Goal: Task Accomplishment & Management: Manage account settings

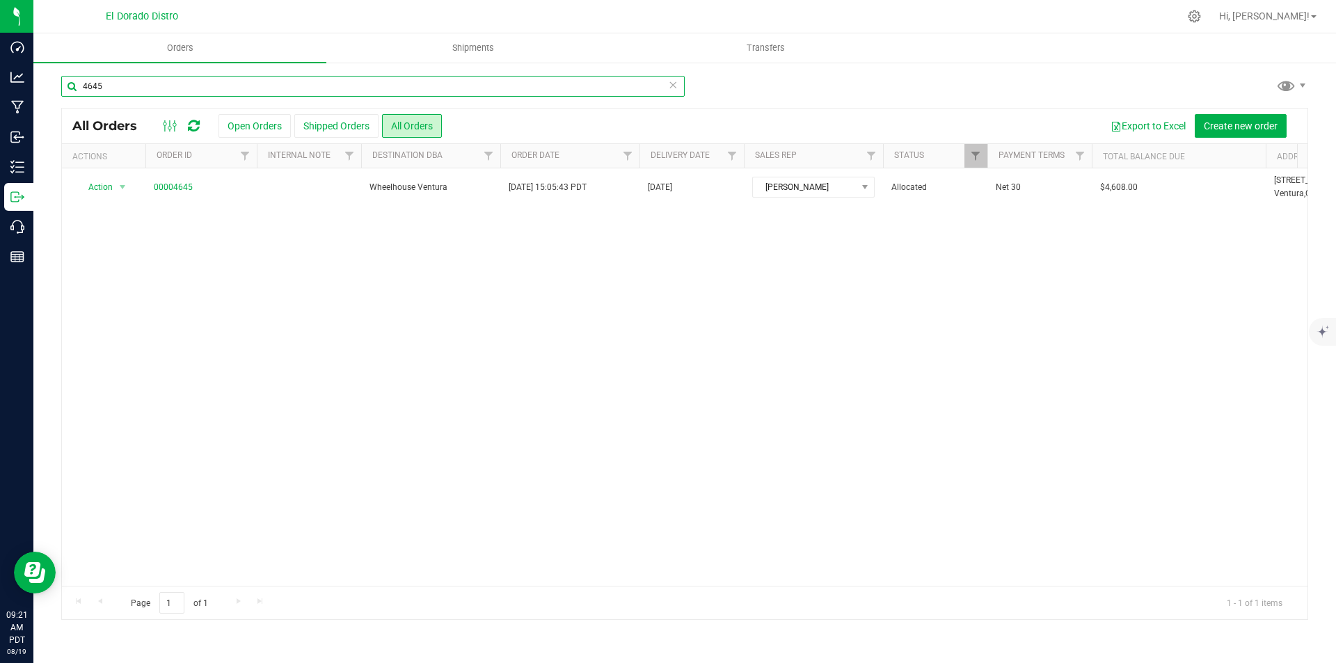
click at [310, 94] on input "4645" at bounding box center [372, 86] width 623 height 21
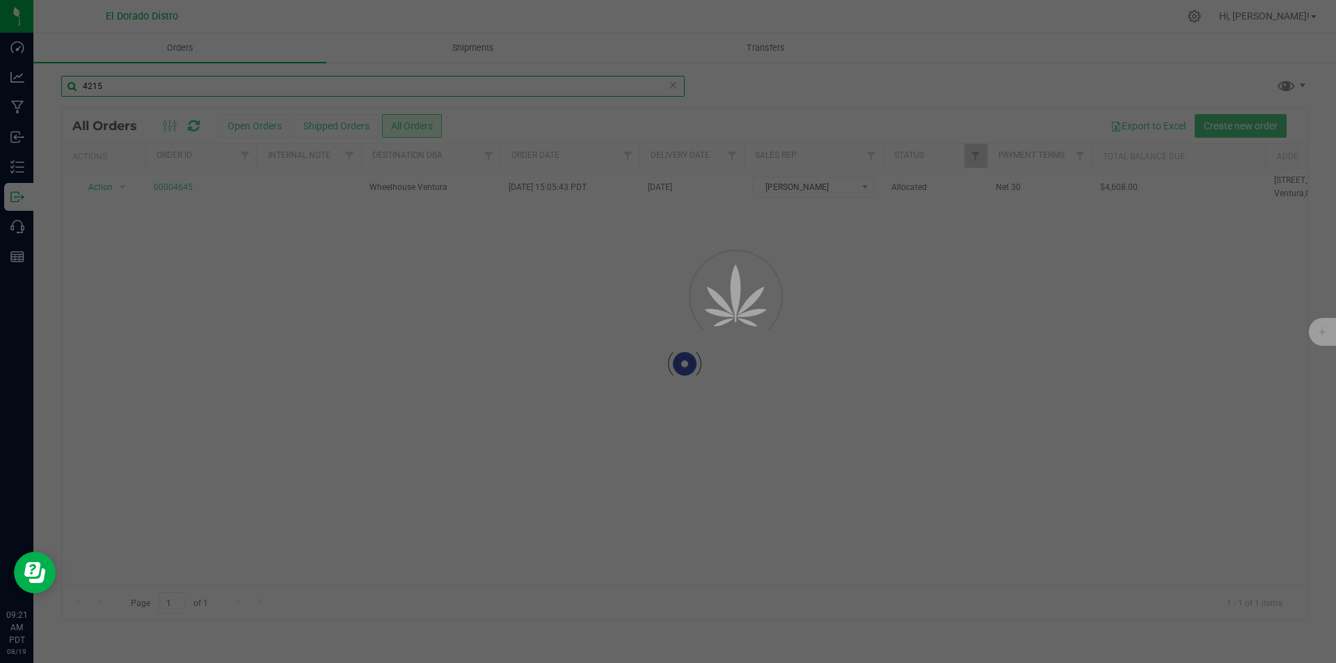
type input "4215"
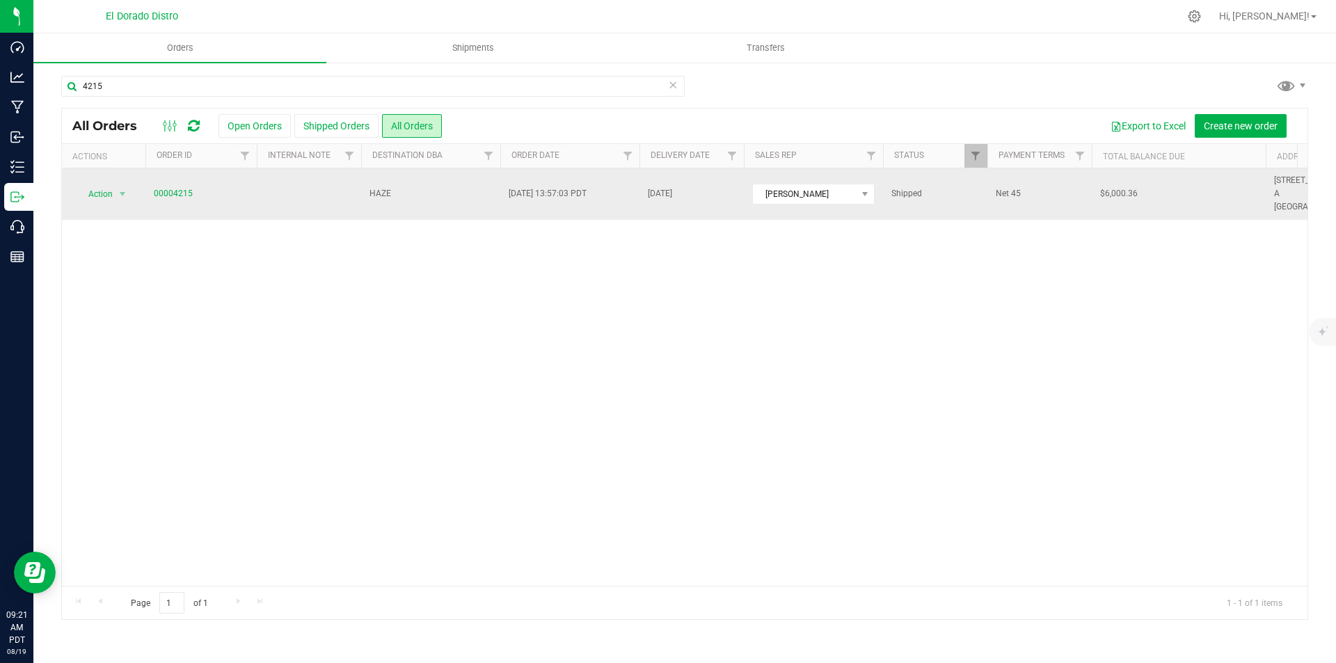
click at [175, 197] on td "00004215" at bounding box center [200, 193] width 111 height 51
click at [175, 193] on link "00004215" at bounding box center [173, 193] width 39 height 13
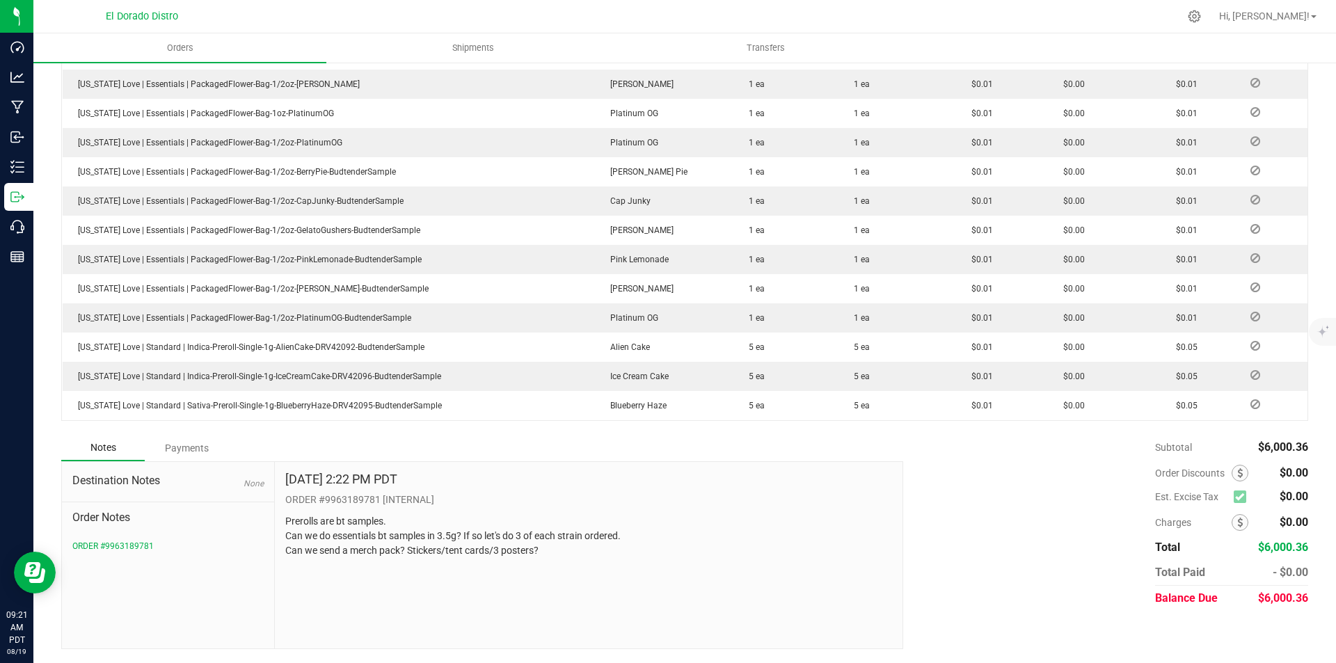
click at [198, 439] on div "Payments" at bounding box center [186, 448] width 83 height 25
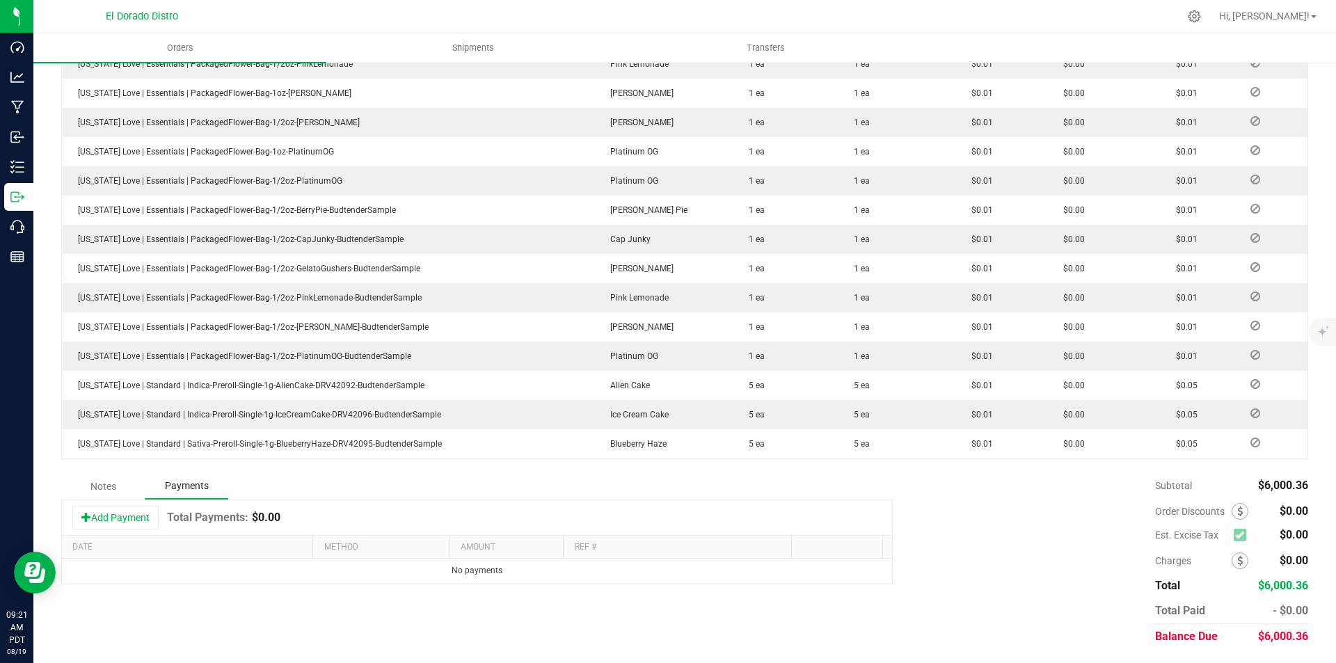
click at [123, 531] on div "Add Payment Total Payments: $0.00" at bounding box center [477, 517] width 830 height 35
drag, startPoint x: 154, startPoint y: 511, endPoint x: 255, endPoint y: 592, distance: 129.6
click at [155, 511] on button "Add Payment" at bounding box center [115, 518] width 86 height 24
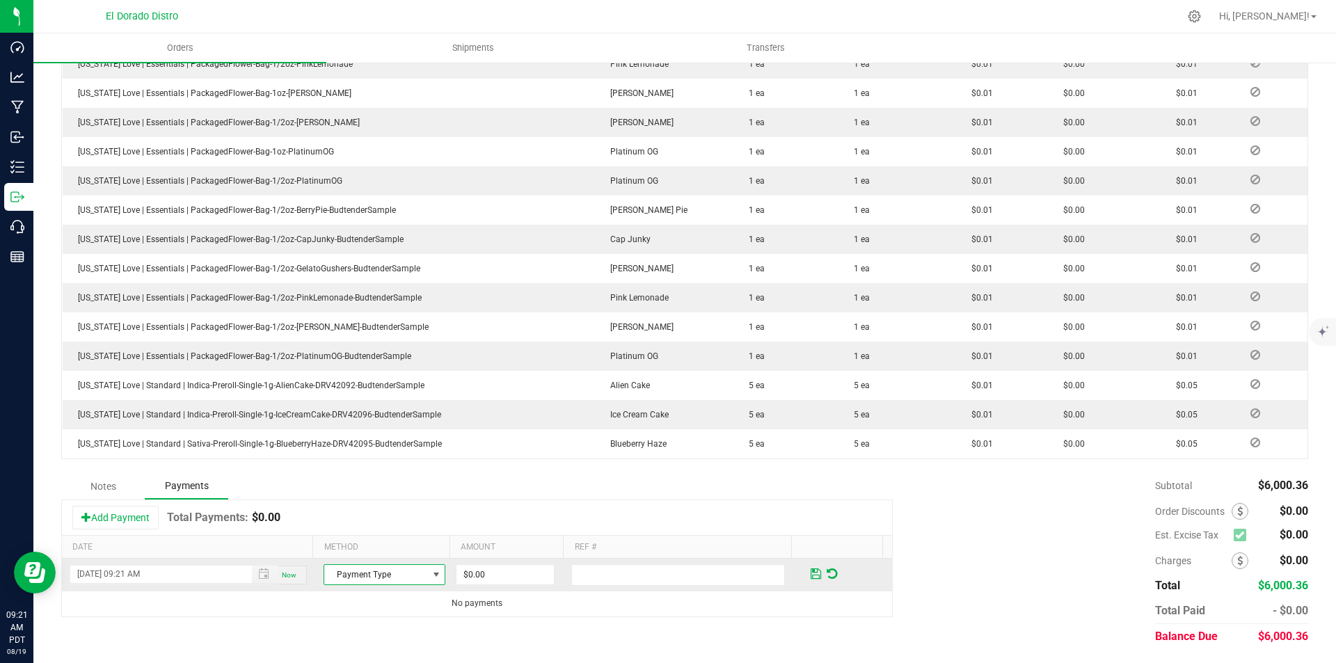
click at [381, 564] on span "Payment Type" at bounding box center [385, 574] width 122 height 21
click at [376, 498] on li "Credit Issued" at bounding box center [378, 493] width 118 height 19
click at [500, 573] on input "0" at bounding box center [504, 574] width 97 height 19
type input "$1,800.10"
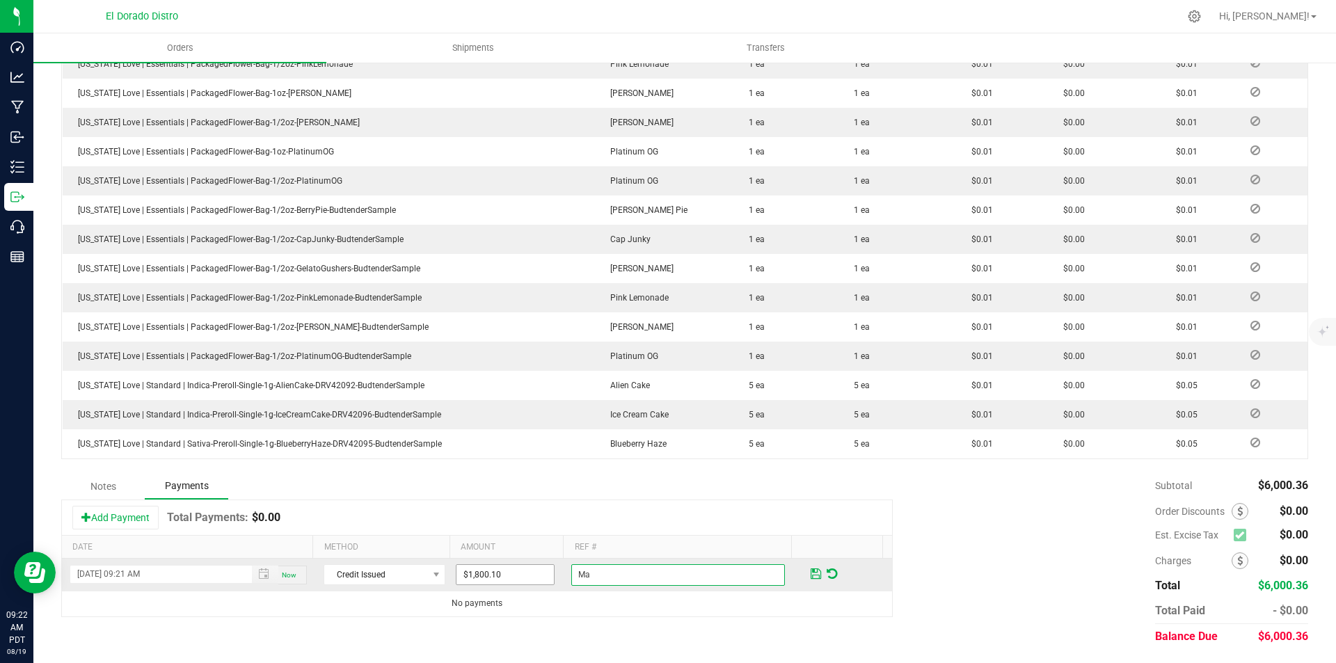
type input "M"
type input "I"
type input "30% on initial order"
click at [811, 571] on span at bounding box center [816, 574] width 10 height 13
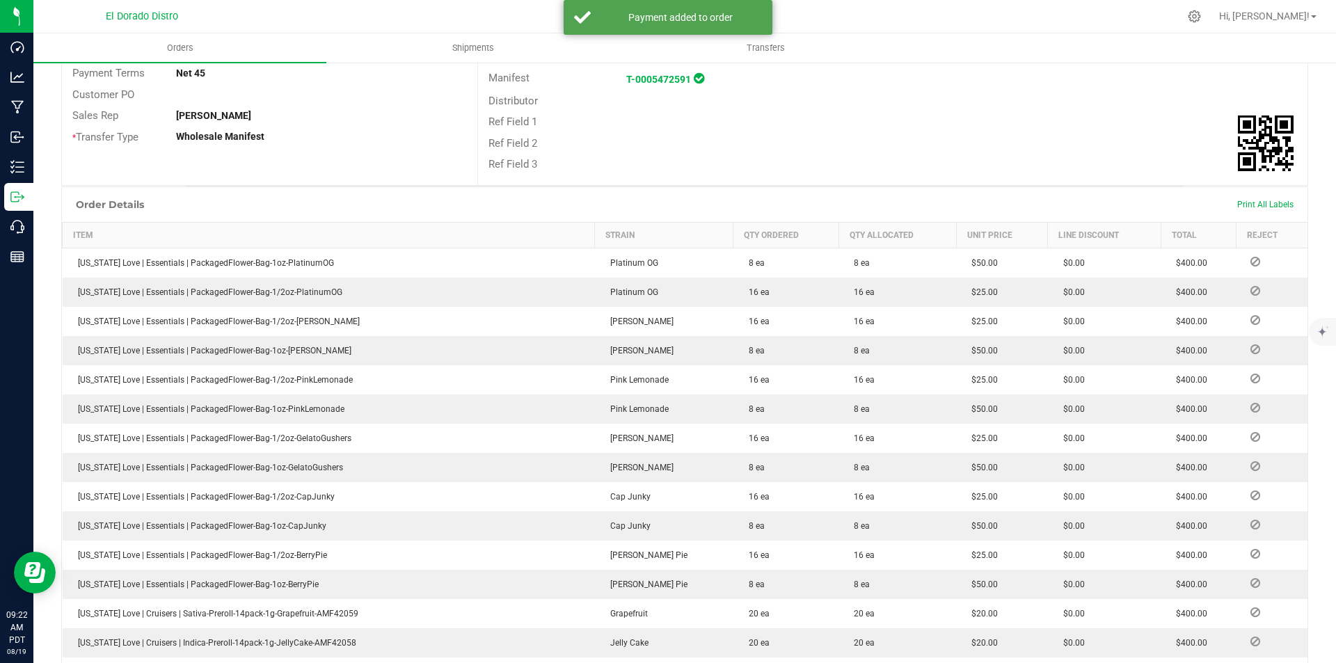
scroll to position [0, 0]
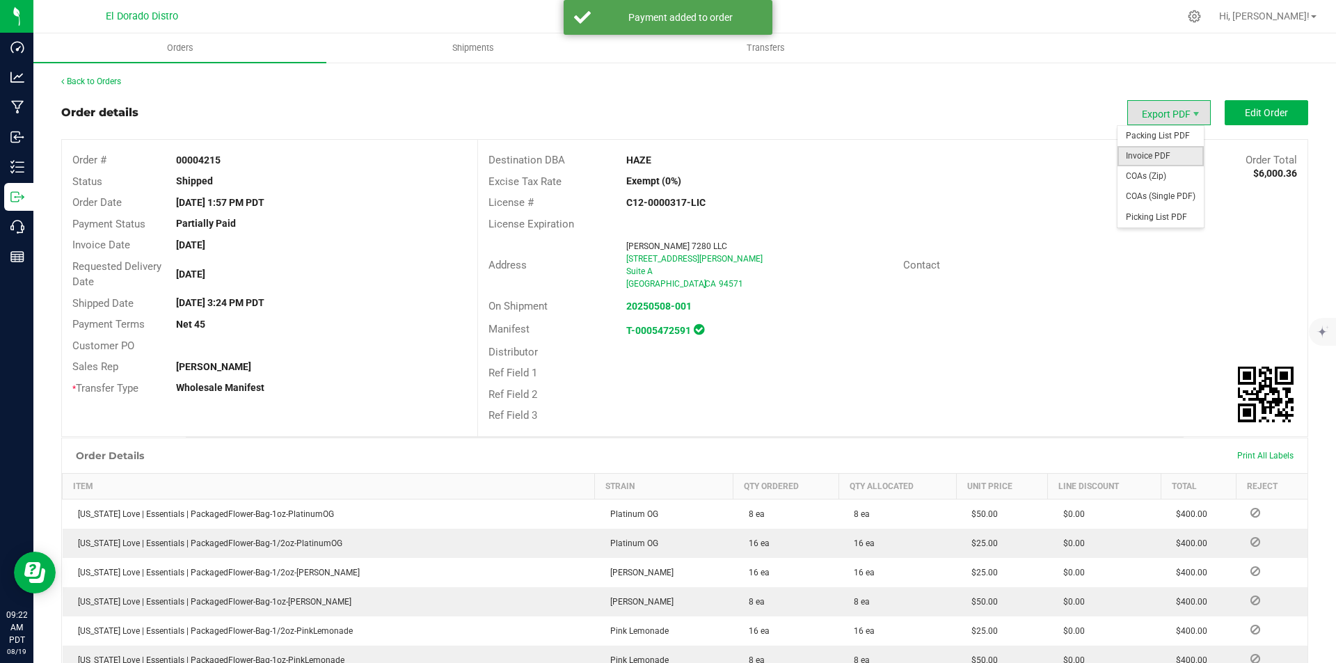
click at [1163, 162] on span "Invoice PDF" at bounding box center [1160, 156] width 86 height 20
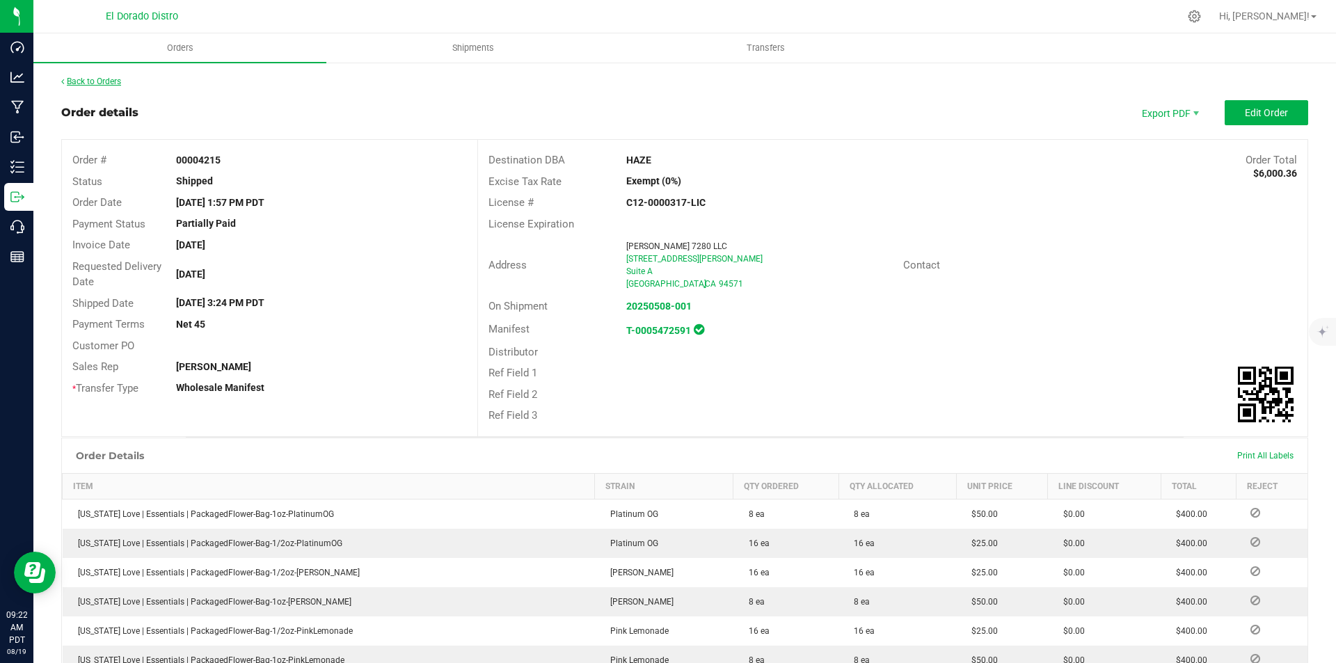
click at [105, 81] on link "Back to Orders" at bounding box center [91, 82] width 60 height 10
